Goal: Find specific fact

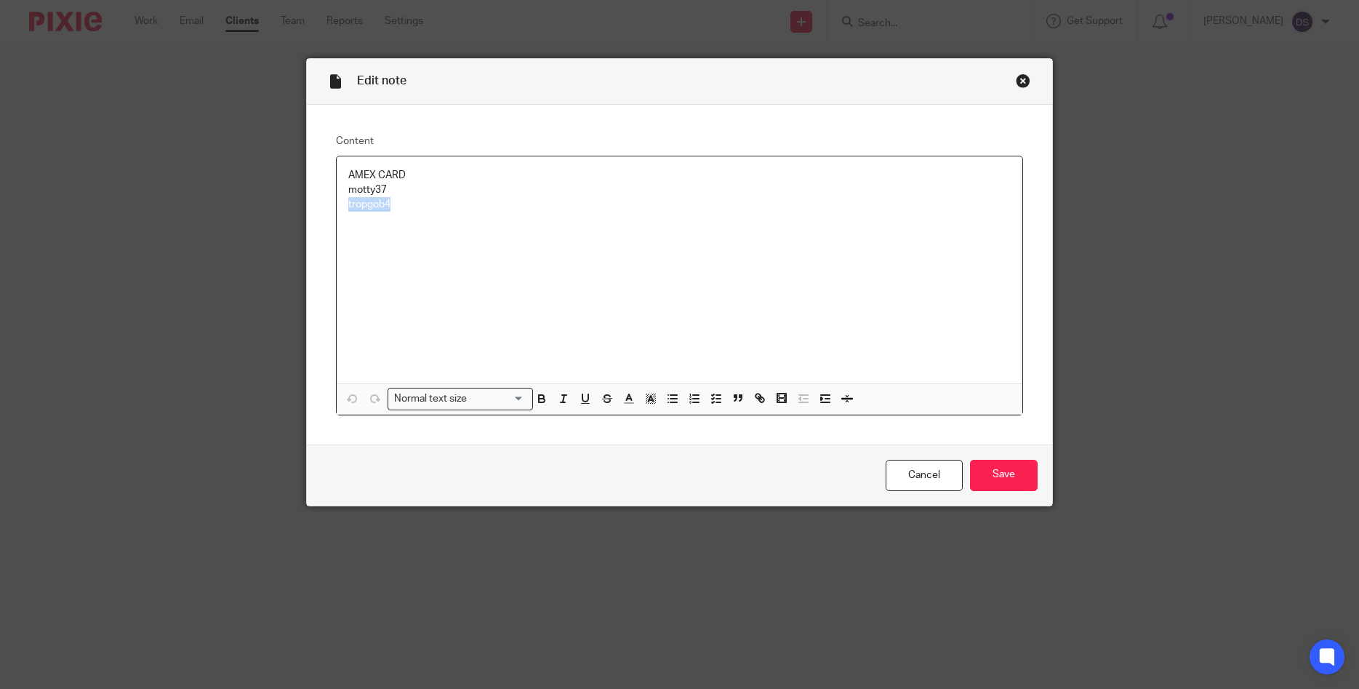
click at [1021, 80] on div "Close this dialog window" at bounding box center [1023, 80] width 15 height 15
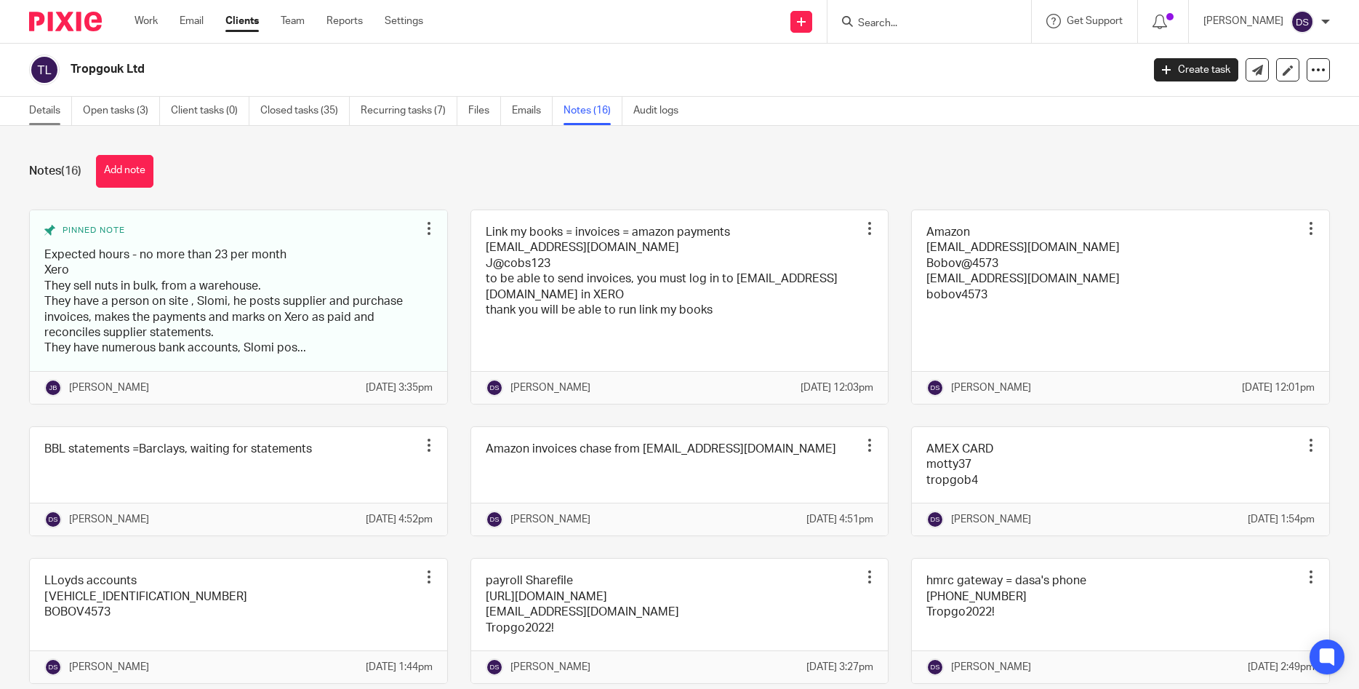
click at [55, 112] on link "Details" at bounding box center [50, 111] width 43 height 28
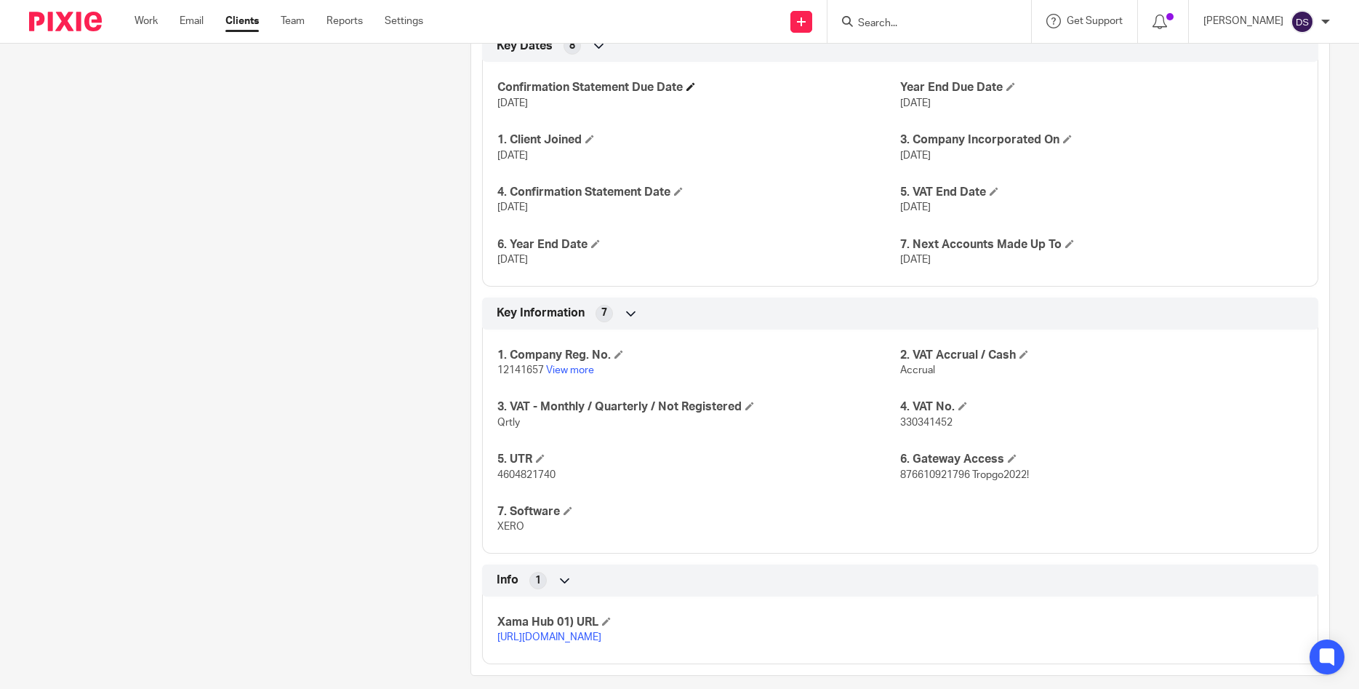
scroll to position [908, 0]
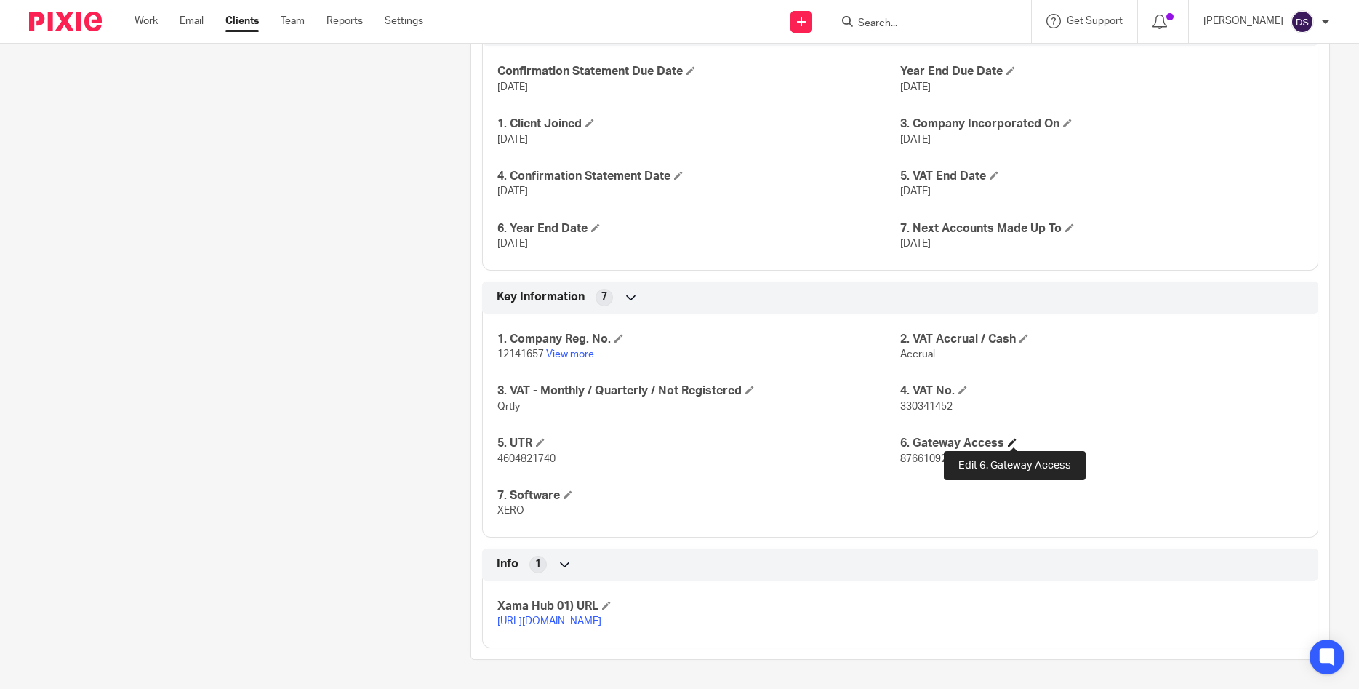
click at [1017, 439] on span at bounding box center [1012, 442] width 9 height 9
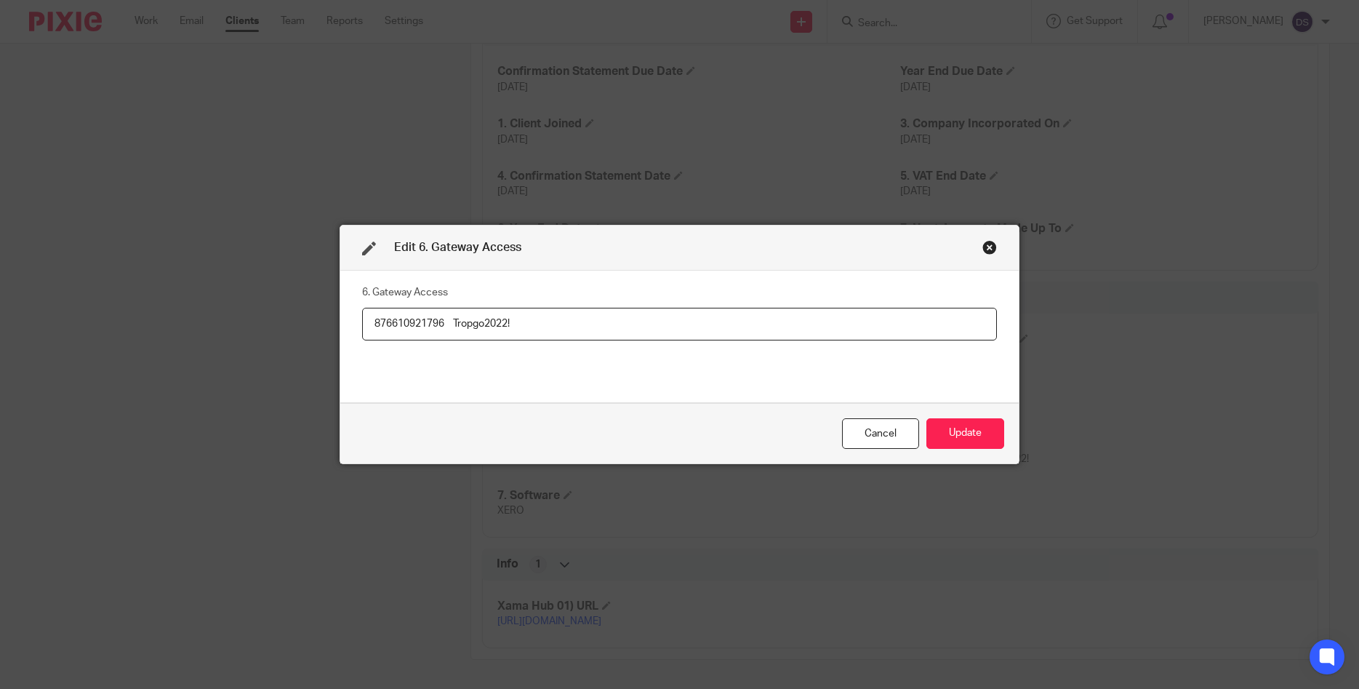
drag, startPoint x: 448, startPoint y: 316, endPoint x: 317, endPoint y: 319, distance: 130.9
click at [362, 319] on input "876610921796 Tropgo2022!" at bounding box center [679, 324] width 635 height 33
drag, startPoint x: 499, startPoint y: 324, endPoint x: 456, endPoint y: 320, distance: 43.1
click at [456, 320] on input "876610921796 Tropgo2022!" at bounding box center [679, 324] width 635 height 33
click at [994, 246] on div "Close this dialog window" at bounding box center [990, 247] width 15 height 15
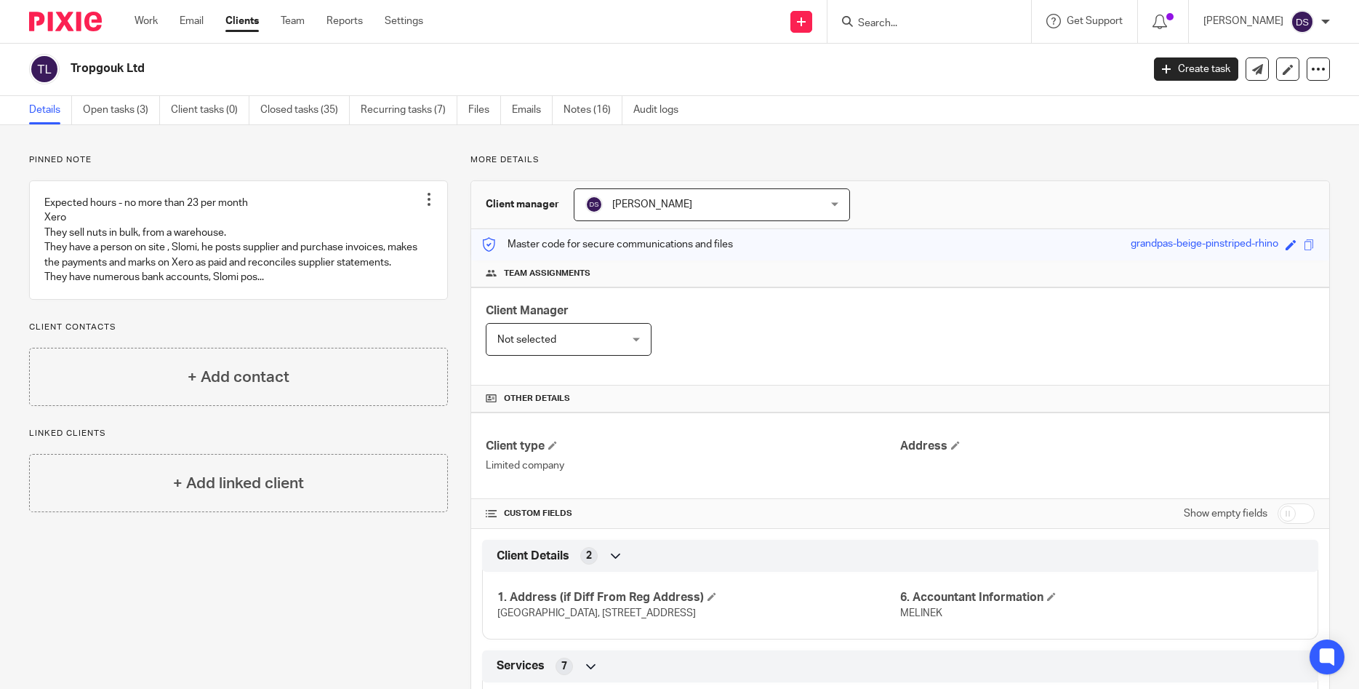
scroll to position [0, 0]
click at [917, 17] on input "Search" at bounding box center [922, 23] width 131 height 13
type input "f"
type input "t"
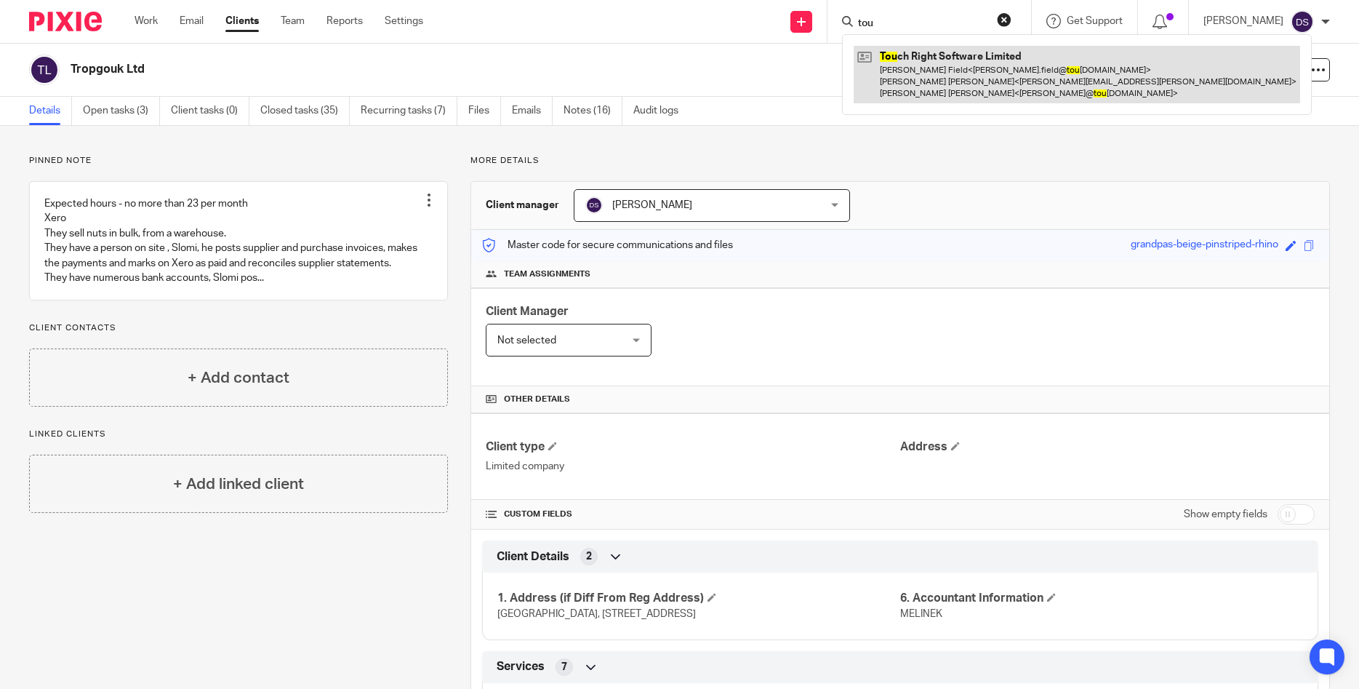
type input "tou"
click at [940, 75] on link at bounding box center [1077, 74] width 447 height 57
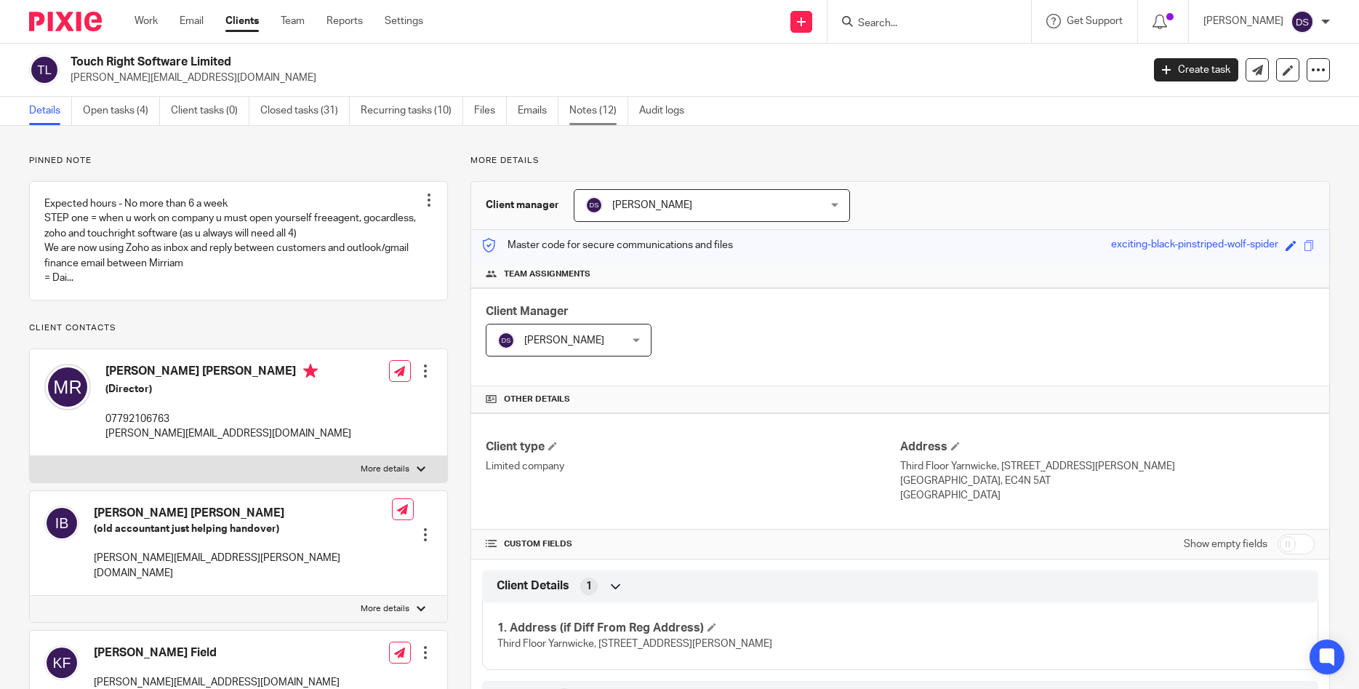
click at [601, 111] on link "Notes (12)" at bounding box center [598, 111] width 59 height 28
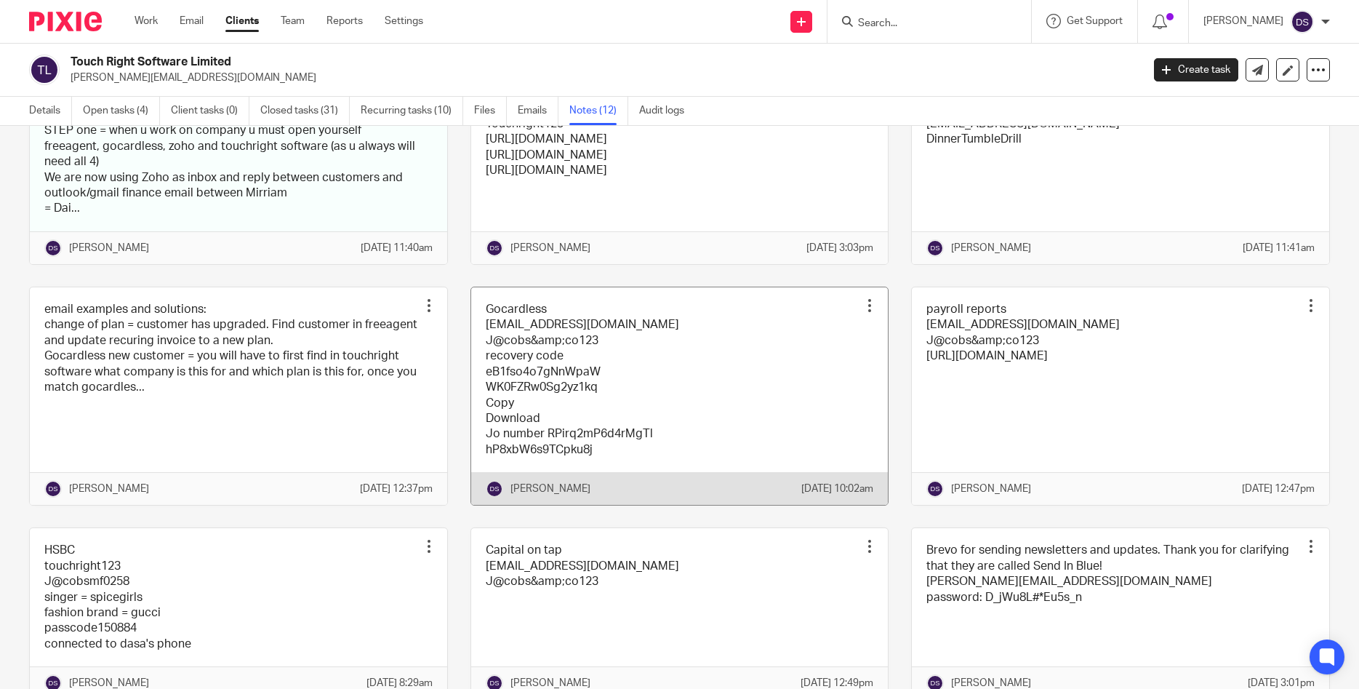
scroll to position [396, 0]
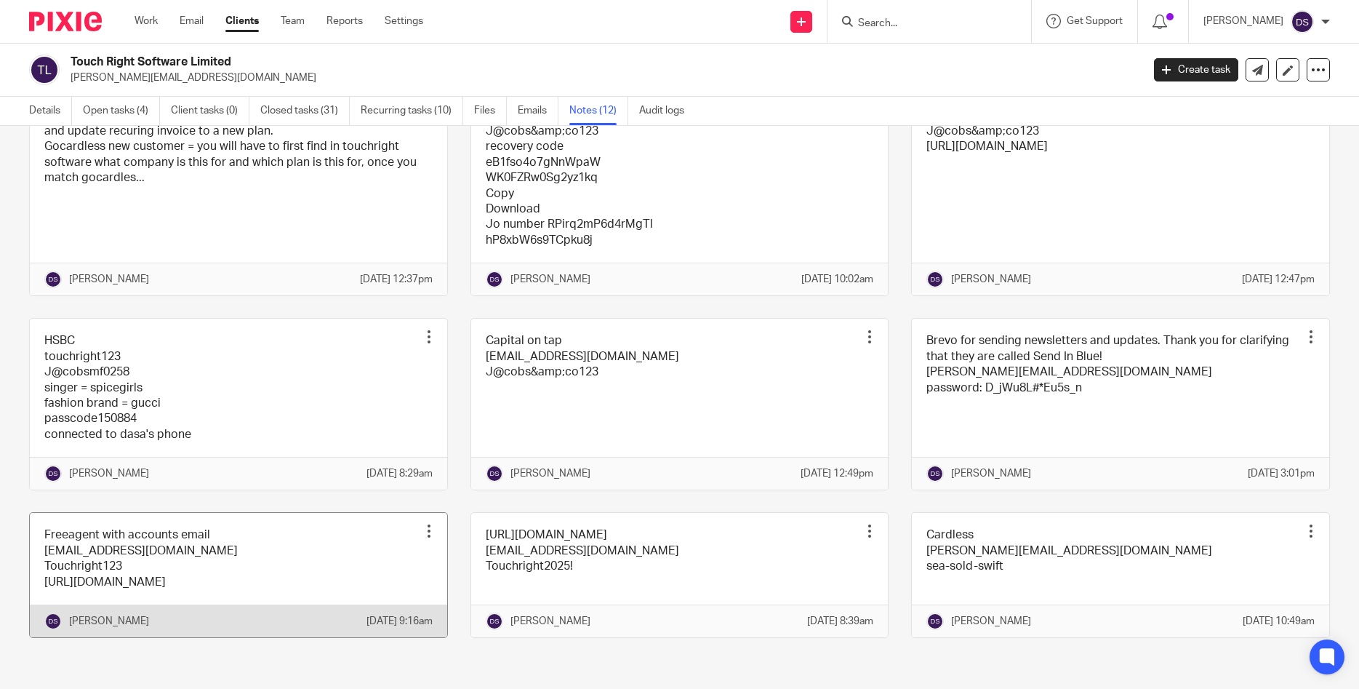
click at [113, 537] on link at bounding box center [238, 575] width 417 height 124
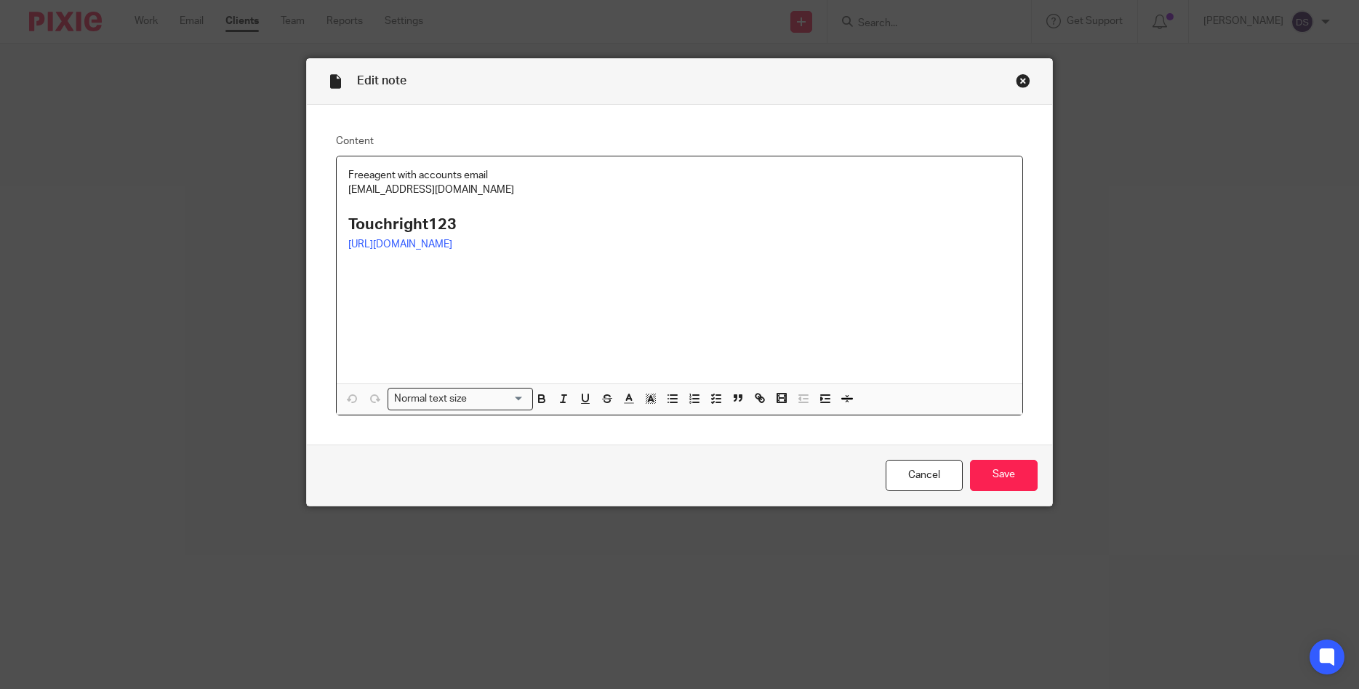
drag, startPoint x: 523, startPoint y: 194, endPoint x: 318, endPoint y: 189, distance: 205.2
click at [318, 189] on div "Content Freeagent with accounts email [EMAIL_ADDRESS][DOMAIN_NAME] Touchright12…" at bounding box center [680, 275] width 746 height 340
copy p "[EMAIL_ADDRESS][DOMAIN_NAME]"
drag, startPoint x: 376, startPoint y: 220, endPoint x: 310, endPoint y: 218, distance: 66.2
click at [310, 218] on div "Content Freeagent with accounts email [EMAIL_ADDRESS][DOMAIN_NAME] Touchright12…" at bounding box center [680, 275] width 746 height 340
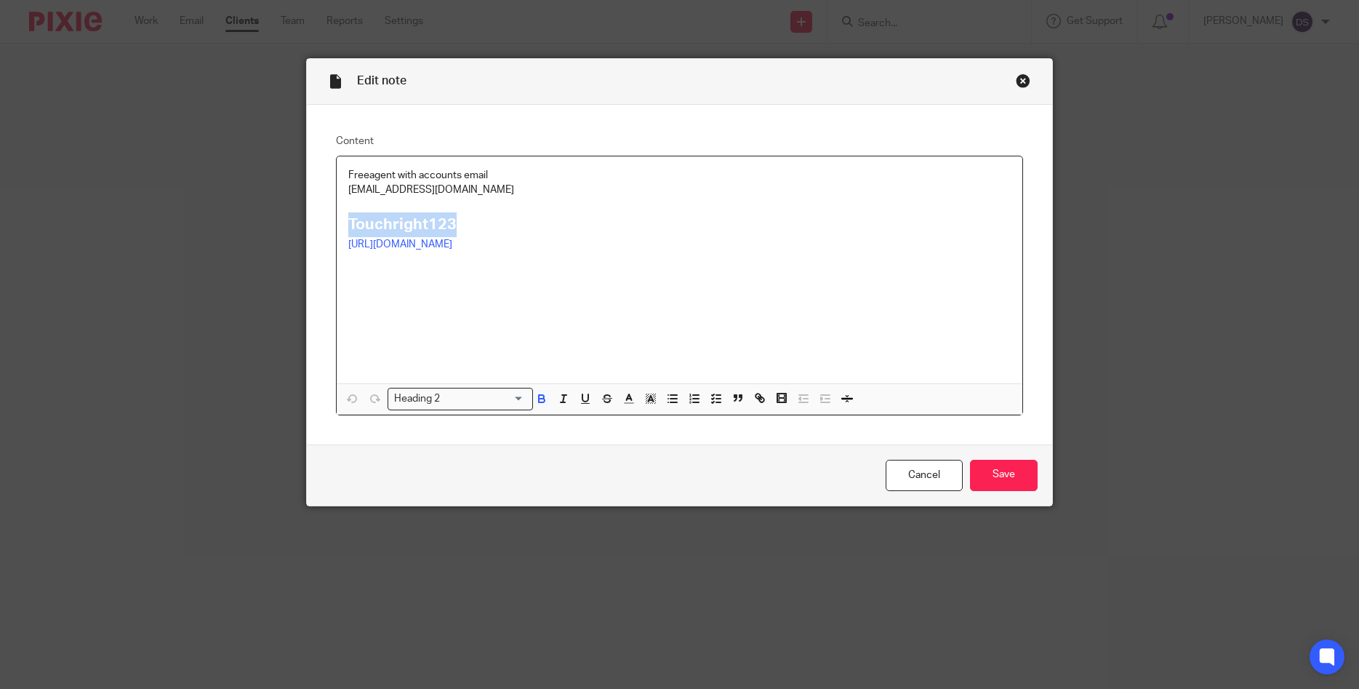
copy strong "Touchright123"
